Goal: Understand process/instructions: Understand process/instructions

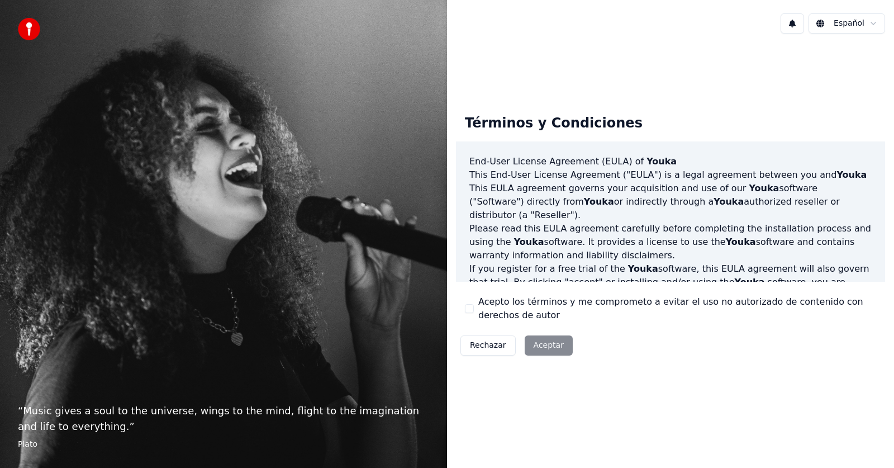
click at [547, 347] on div "Rechazar Aceptar" at bounding box center [516, 345] width 121 height 29
click at [546, 345] on div "Rechazar Aceptar" at bounding box center [516, 345] width 121 height 29
click at [543, 347] on div "Rechazar Aceptar" at bounding box center [516, 345] width 121 height 29
click at [477, 344] on button "Rechazar" at bounding box center [487, 345] width 55 height 20
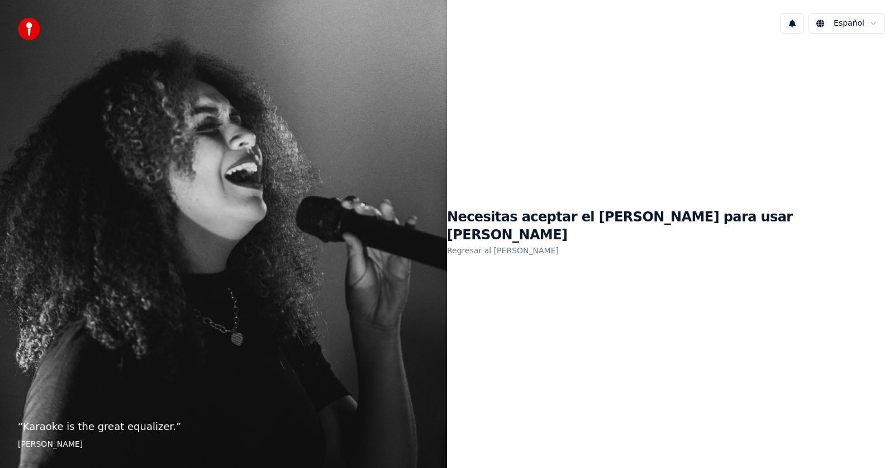
drag, startPoint x: 376, startPoint y: 184, endPoint x: 387, endPoint y: 183, distance: 11.3
click at [378, 184] on div "“ Karaoke is the great equalizer. ” Aisha Tyler" at bounding box center [223, 234] width 447 height 468
click at [559, 241] on link "Regresar al [PERSON_NAME]" at bounding box center [503, 250] width 112 height 18
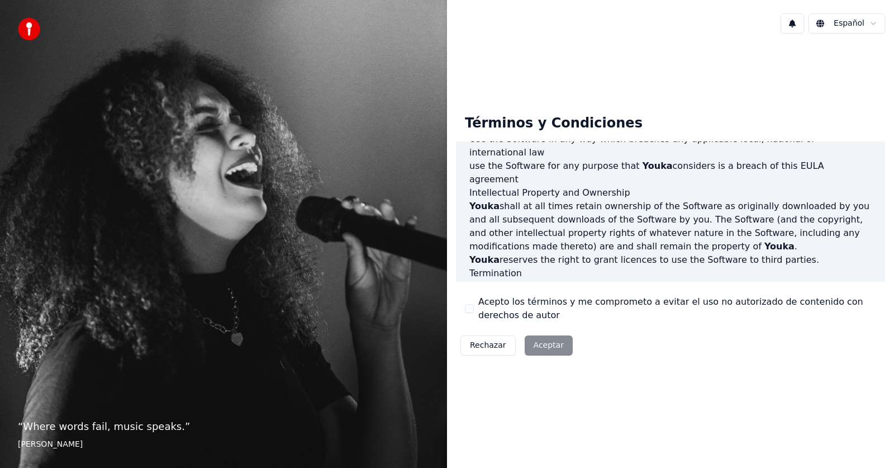
scroll to position [571, 0]
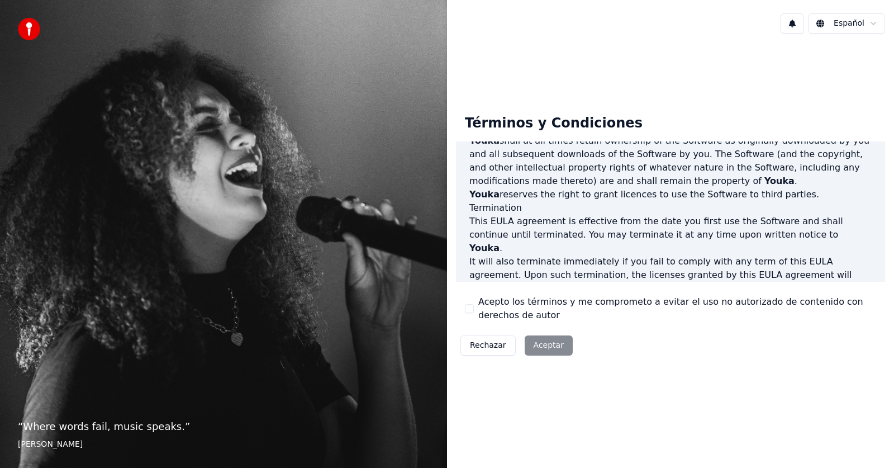
click at [539, 346] on div "Rechazar Aceptar" at bounding box center [516, 345] width 121 height 29
click at [542, 340] on div "Rechazar Aceptar" at bounding box center [516, 345] width 121 height 29
click at [544, 343] on div "Rechazar Aceptar" at bounding box center [516, 345] width 121 height 29
click at [544, 346] on div "Rechazar Aceptar" at bounding box center [516, 345] width 121 height 29
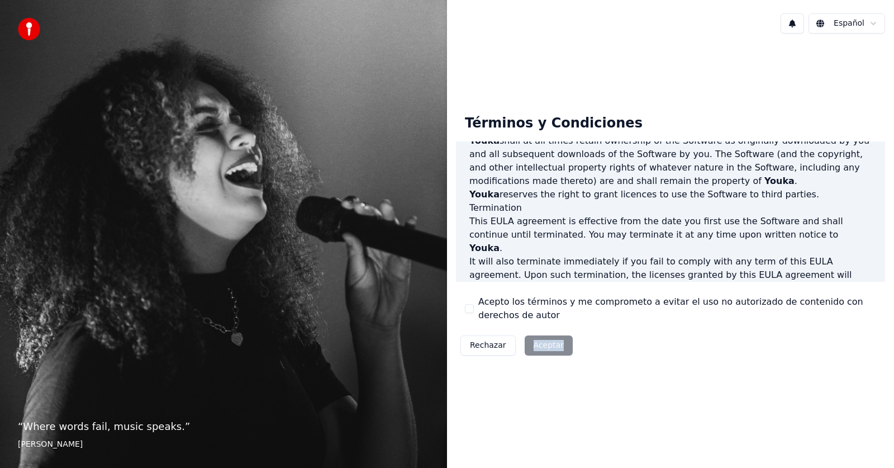
click at [544, 346] on div "Rechazar Aceptar" at bounding box center [516, 345] width 121 height 29
click at [542, 348] on div "Rechazar Aceptar" at bounding box center [516, 345] width 121 height 29
drag, startPoint x: 359, startPoint y: 110, endPoint x: 358, endPoint y: 124, distance: 13.5
click at [358, 122] on div "“ Where words fail, music speaks. ” Hans Christian Andersen" at bounding box center [223, 234] width 447 height 468
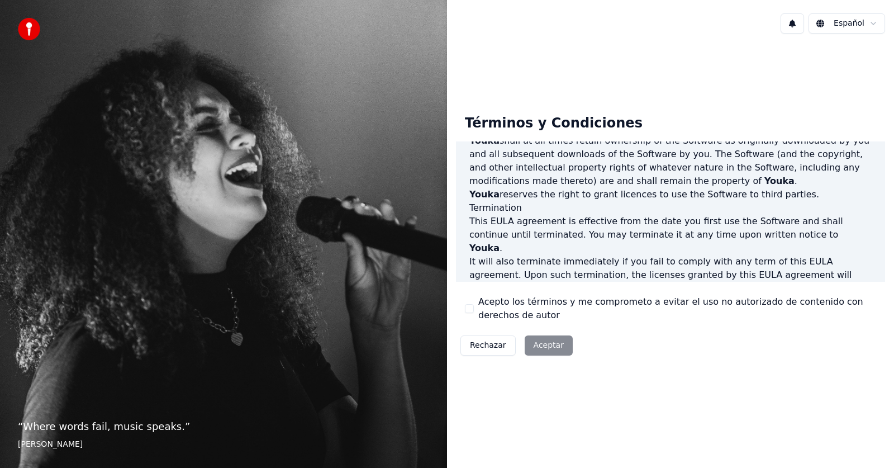
click at [358, 124] on div "“ Where words fail, music speaks. ” Hans Christian Andersen" at bounding box center [223, 234] width 447 height 468
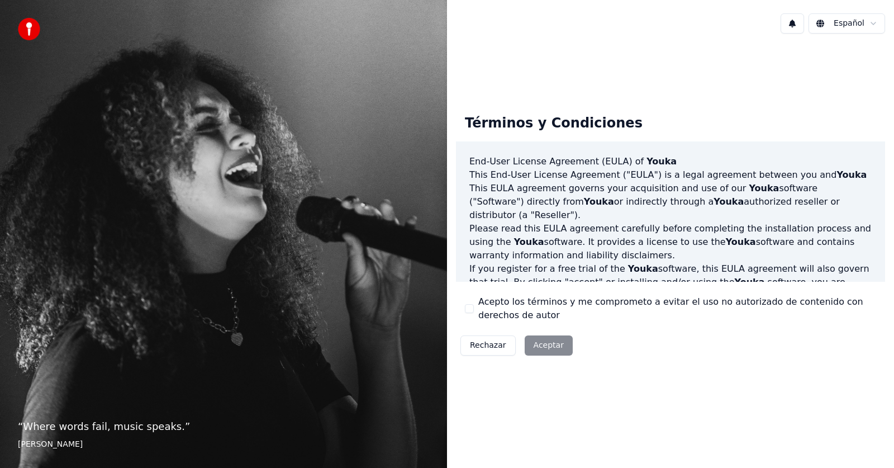
click at [535, 345] on div "Rechazar Aceptar" at bounding box center [516, 345] width 121 height 29
click at [538, 344] on div "Rechazar Aceptar" at bounding box center [516, 345] width 121 height 29
click at [568, 347] on div "Rechazar Aceptar" at bounding box center [516, 345] width 121 height 29
click at [556, 347] on div "Rechazar Aceptar" at bounding box center [516, 345] width 121 height 29
click at [549, 341] on div "Rechazar Aceptar" at bounding box center [516, 345] width 121 height 29
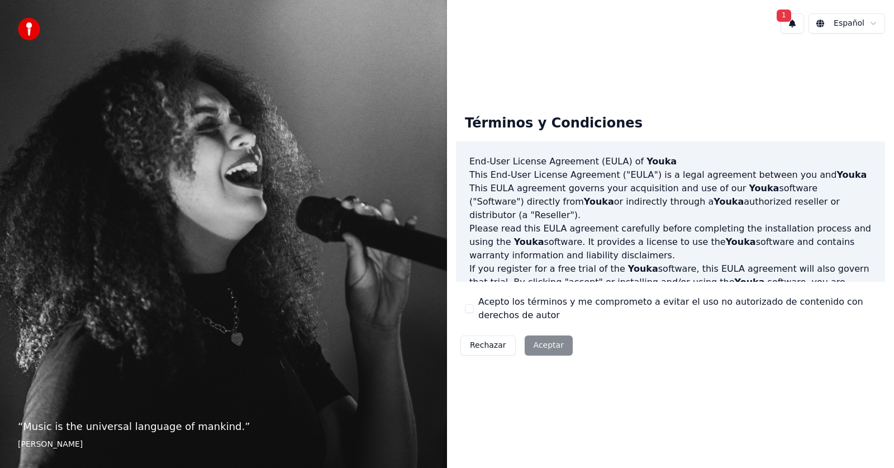
click at [547, 348] on div "Rechazar Aceptar" at bounding box center [516, 345] width 121 height 29
click at [795, 21] on button "1" at bounding box center [792, 23] width 23 height 20
click at [853, 56] on button "Actualizar" at bounding box center [864, 59] width 58 height 20
click at [531, 342] on div "Rechazar Aceptar" at bounding box center [516, 345] width 121 height 29
click at [551, 341] on div "Rechazar Aceptar" at bounding box center [516, 345] width 121 height 29
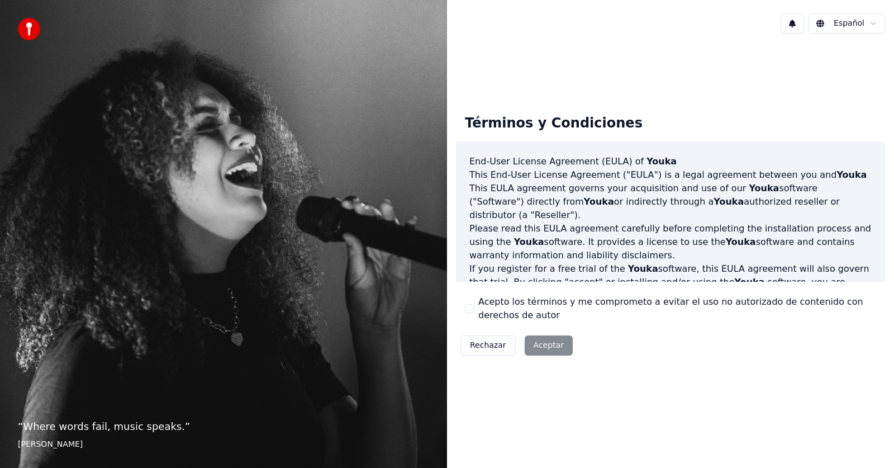
click at [549, 341] on div "Rechazar Aceptar" at bounding box center [516, 345] width 121 height 29
click at [549, 340] on div "Rechazar Aceptar" at bounding box center [516, 345] width 121 height 29
drag, startPoint x: 543, startPoint y: 345, endPoint x: 549, endPoint y: 338, distance: 10.0
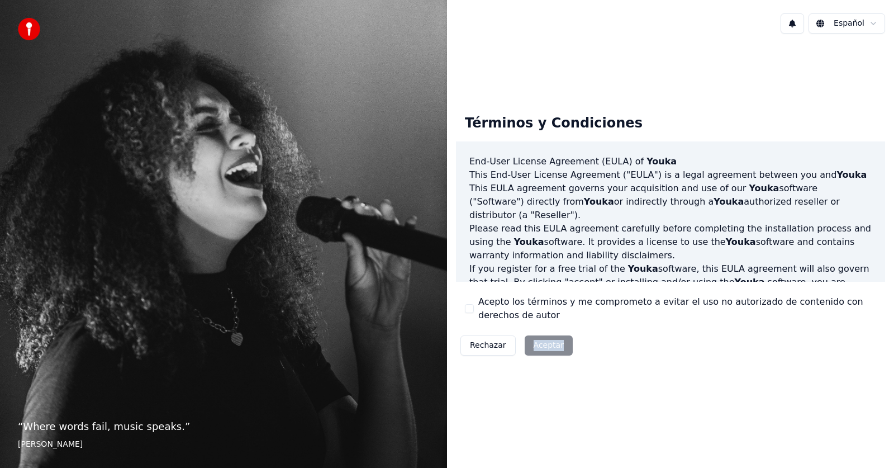
click at [541, 347] on div "Rechazar Aceptar" at bounding box center [516, 345] width 121 height 29
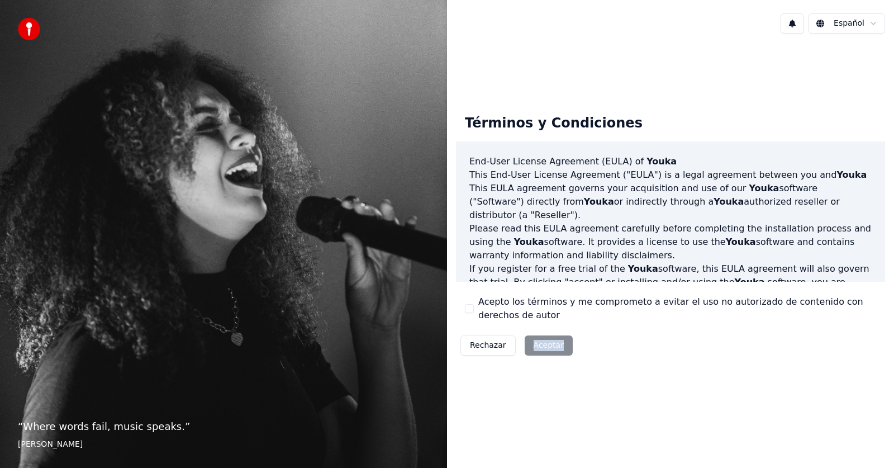
click at [541, 347] on div "Rechazar Aceptar" at bounding box center [516, 345] width 121 height 29
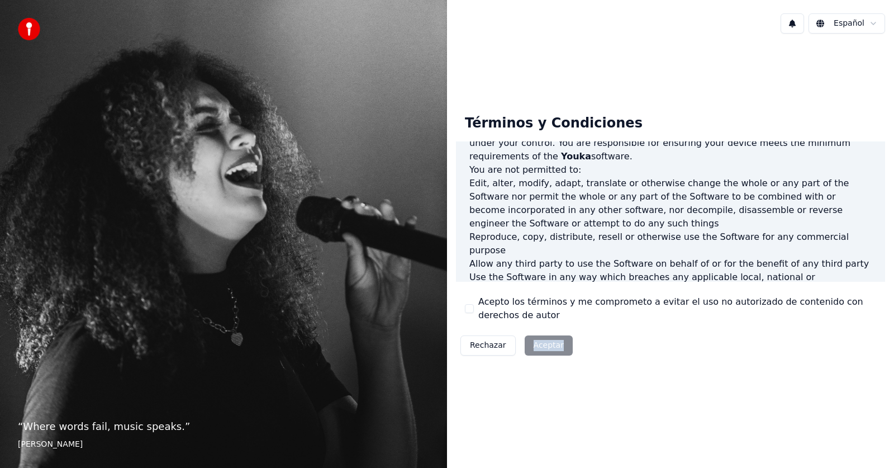
scroll to position [249, 0]
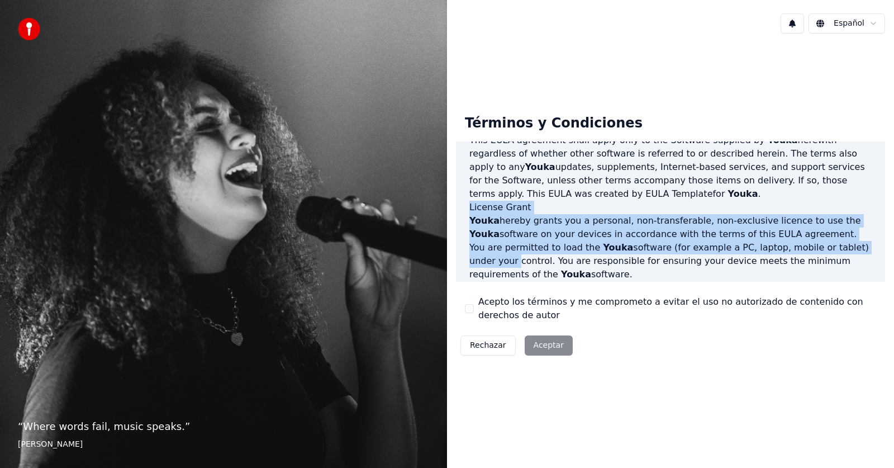
drag, startPoint x: 894, startPoint y: 171, endPoint x: 854, endPoint y: 177, distance: 39.5
click at [894, 202] on div "Términos y Condiciones End-User License Agreement ([PERSON_NAME]) of Youka This…" at bounding box center [670, 233] width 447 height 272
click at [478, 350] on button "Rechazar" at bounding box center [487, 345] width 55 height 20
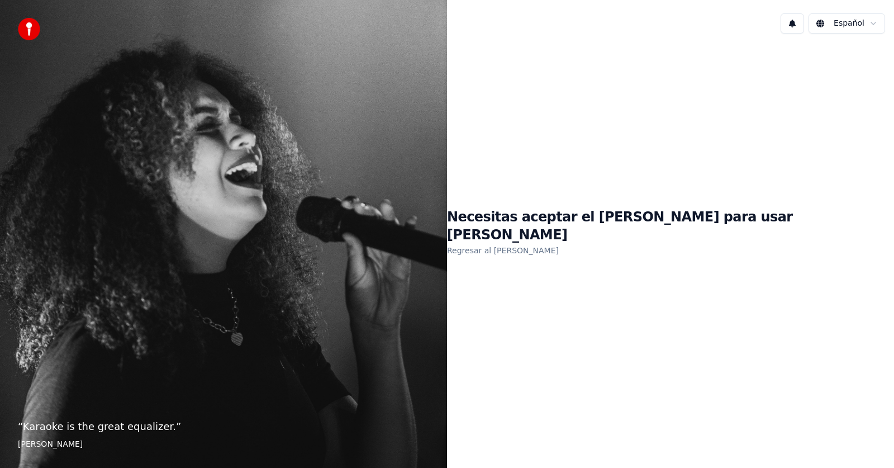
click at [559, 241] on link "Regresar al [PERSON_NAME]" at bounding box center [503, 250] width 112 height 18
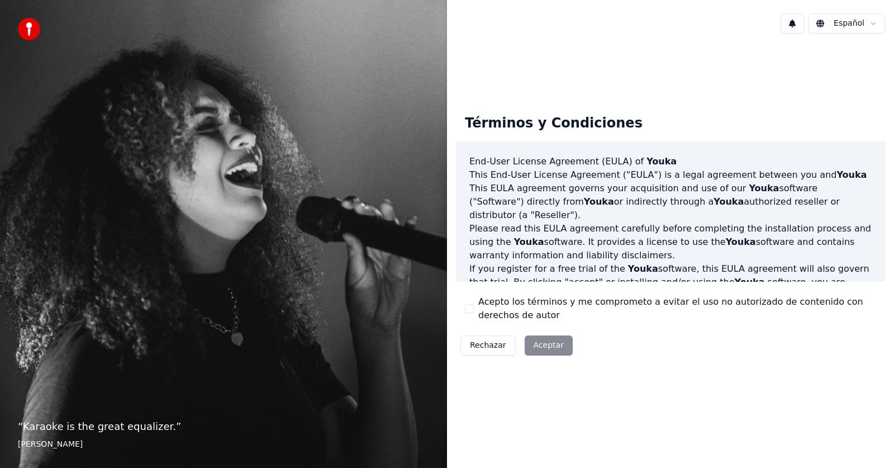
click at [537, 344] on div "Rechazar Aceptar" at bounding box center [516, 345] width 121 height 29
click at [550, 343] on div "Rechazar Aceptar" at bounding box center [516, 345] width 121 height 29
